Goal: Book appointment/travel/reservation

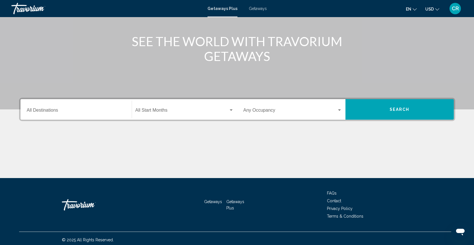
scroll to position [62, 0]
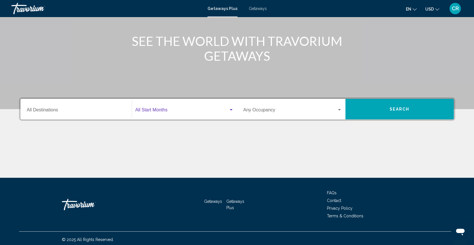
click at [149, 113] on span "Search widget" at bounding box center [181, 111] width 93 height 5
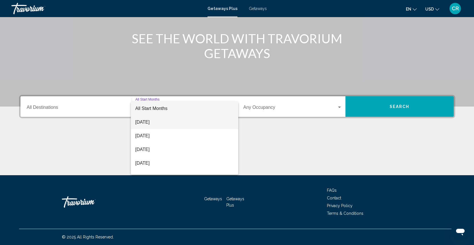
click at [152, 123] on span "[DATE]" at bounding box center [184, 122] width 98 height 14
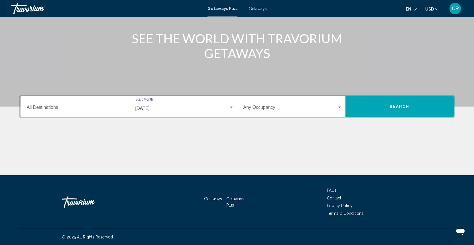
click at [396, 109] on span "Search" at bounding box center [400, 107] width 20 height 5
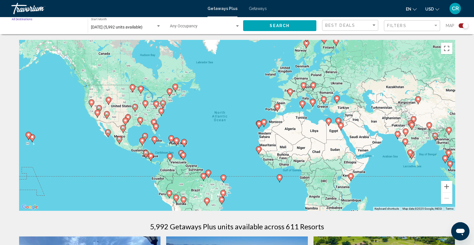
click at [63, 29] on input "Destination All Destinations" at bounding box center [47, 27] width 70 height 5
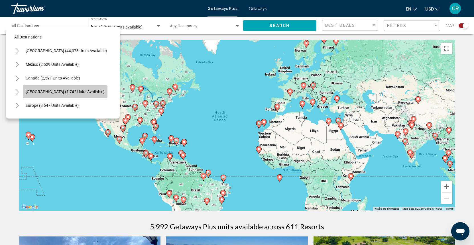
click at [77, 94] on span "[GEOGRAPHIC_DATA] (1,742 units available)" at bounding box center [65, 92] width 79 height 5
type input "**********"
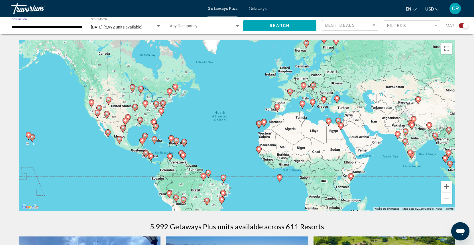
click at [285, 25] on span "Search" at bounding box center [280, 26] width 20 height 5
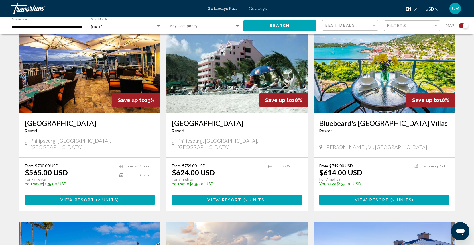
scroll to position [215, 0]
click at [358, 195] on button "View Resort ( 2 units )" at bounding box center [384, 200] width 130 height 11
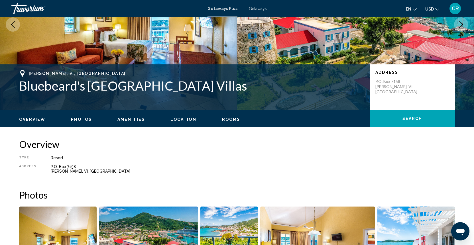
scroll to position [47, 0]
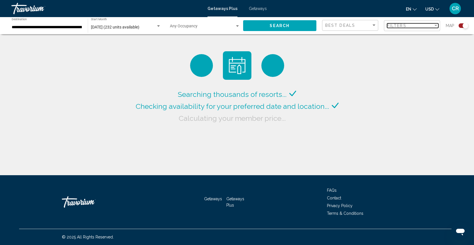
click at [411, 26] on div "Filters" at bounding box center [410, 25] width 46 height 5
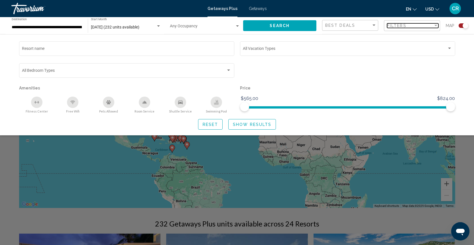
scroll to position [3, 0]
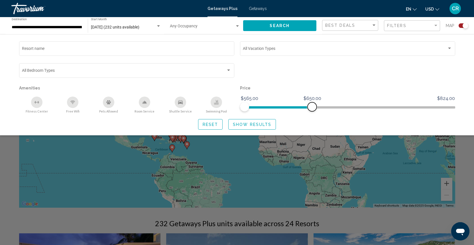
drag, startPoint x: 452, startPoint y: 110, endPoint x: 312, endPoint y: 139, distance: 142.2
click at [322, 34] on app-map-search-filters "Best Deals Filters Map Resort name Vacation Types All Vacation Types Bedroom Ty…" at bounding box center [395, 25] width 146 height 17
click at [285, 28] on span "Search" at bounding box center [280, 26] width 20 height 5
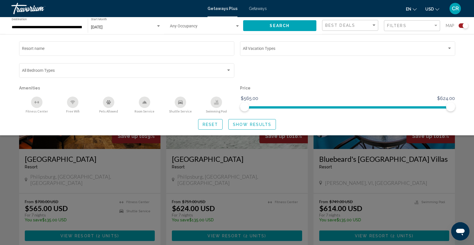
scroll to position [178, 0]
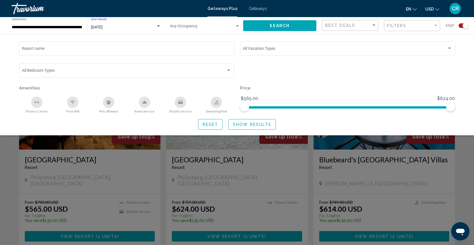
click at [158, 27] on div "Search widget" at bounding box center [158, 25] width 3 height 1
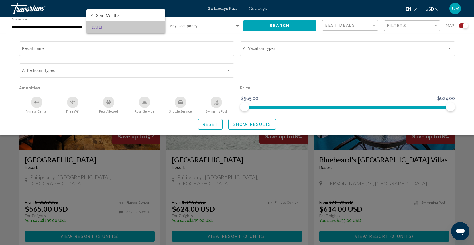
click at [158, 27] on span "[DATE]" at bounding box center [126, 27] width 70 height 12
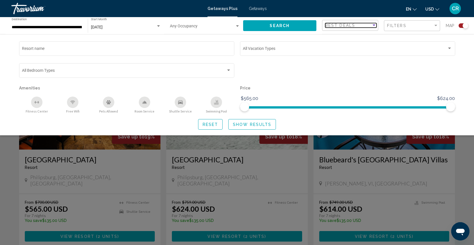
click at [375, 27] on div "Sort by" at bounding box center [373, 25] width 5 height 5
